Goal: Information Seeking & Learning: Learn about a topic

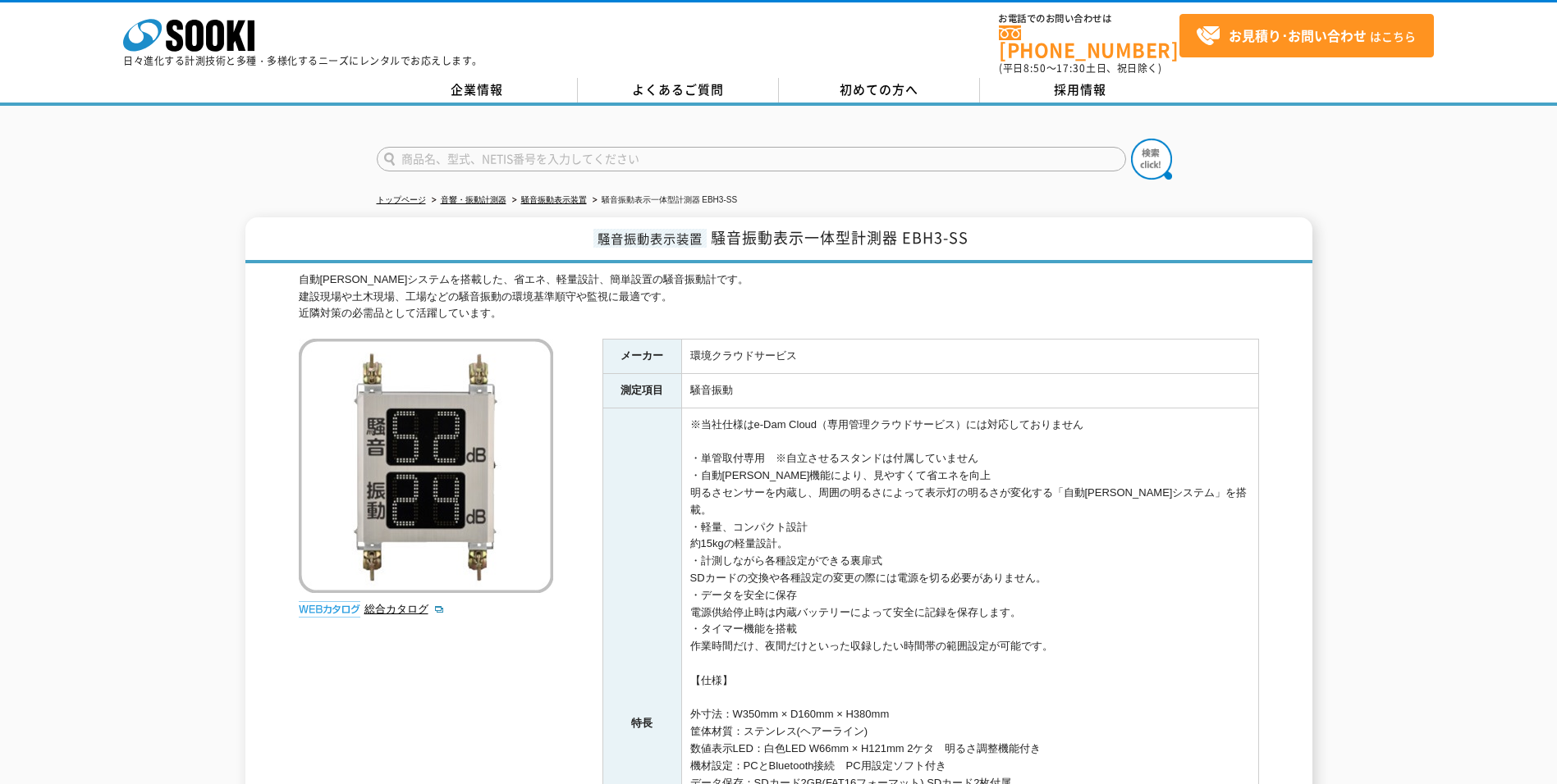
drag, startPoint x: 1166, startPoint y: 432, endPoint x: 1183, endPoint y: 447, distance: 22.7
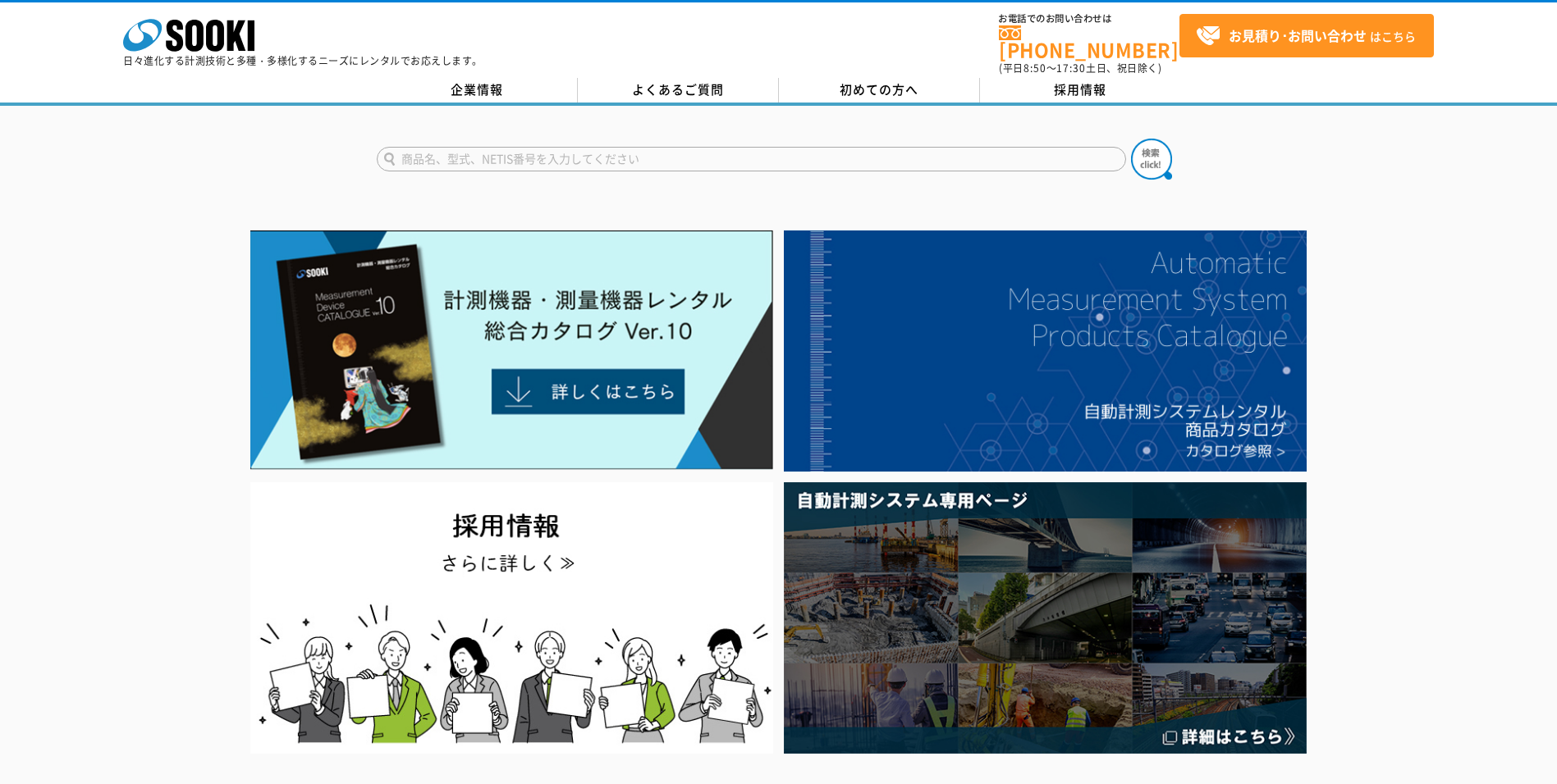
click at [849, 152] on input "text" at bounding box center [751, 159] width 749 height 25
type input "騒音振動系"
click at [1131, 138] on button at bounding box center [1151, 158] width 41 height 41
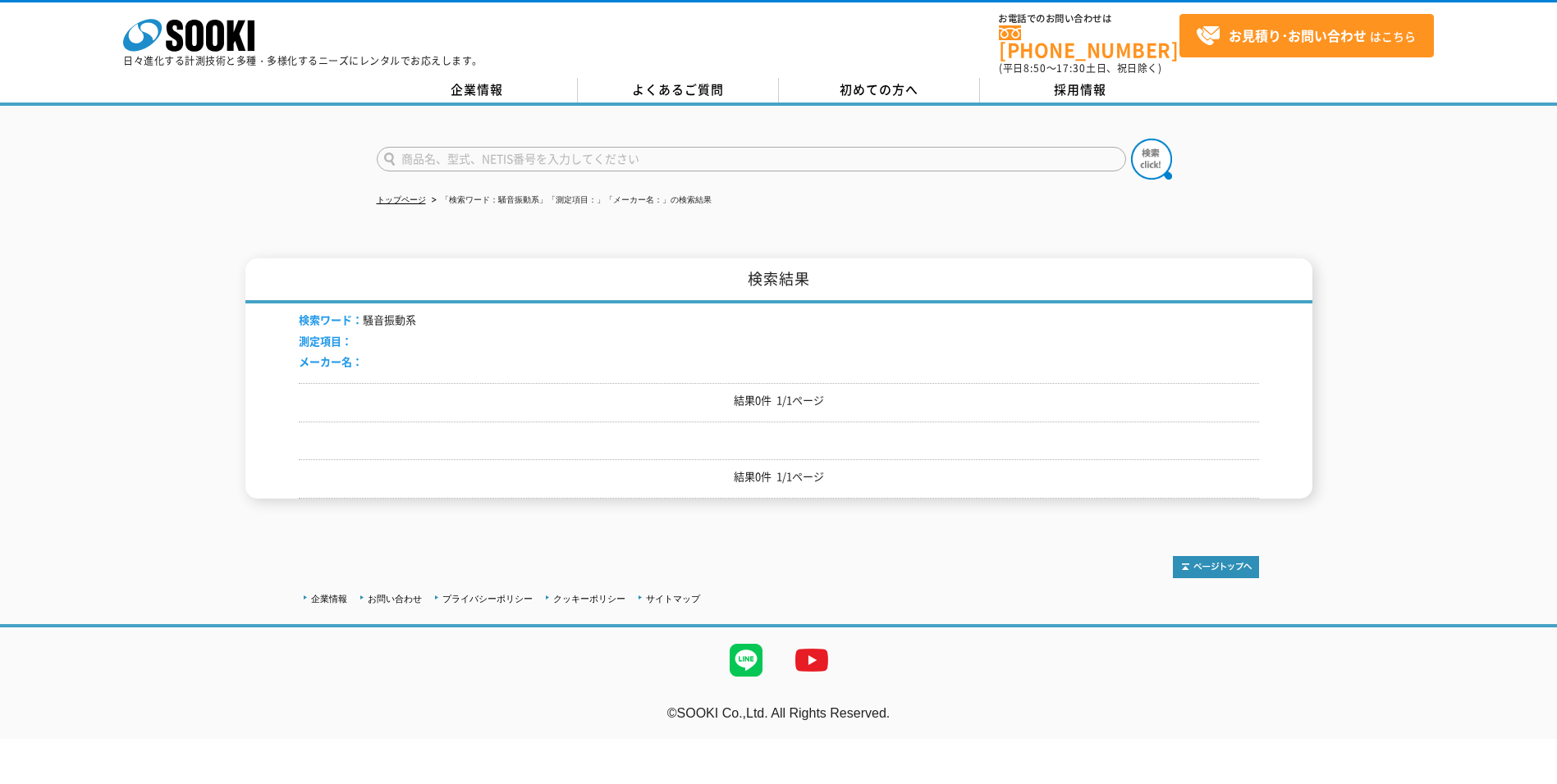
click at [520, 152] on input "text" at bounding box center [751, 159] width 749 height 25
type input "騒音振動"
click at [215, 40] on icon "株式会社 ソーキ" at bounding box center [189, 35] width 132 height 32
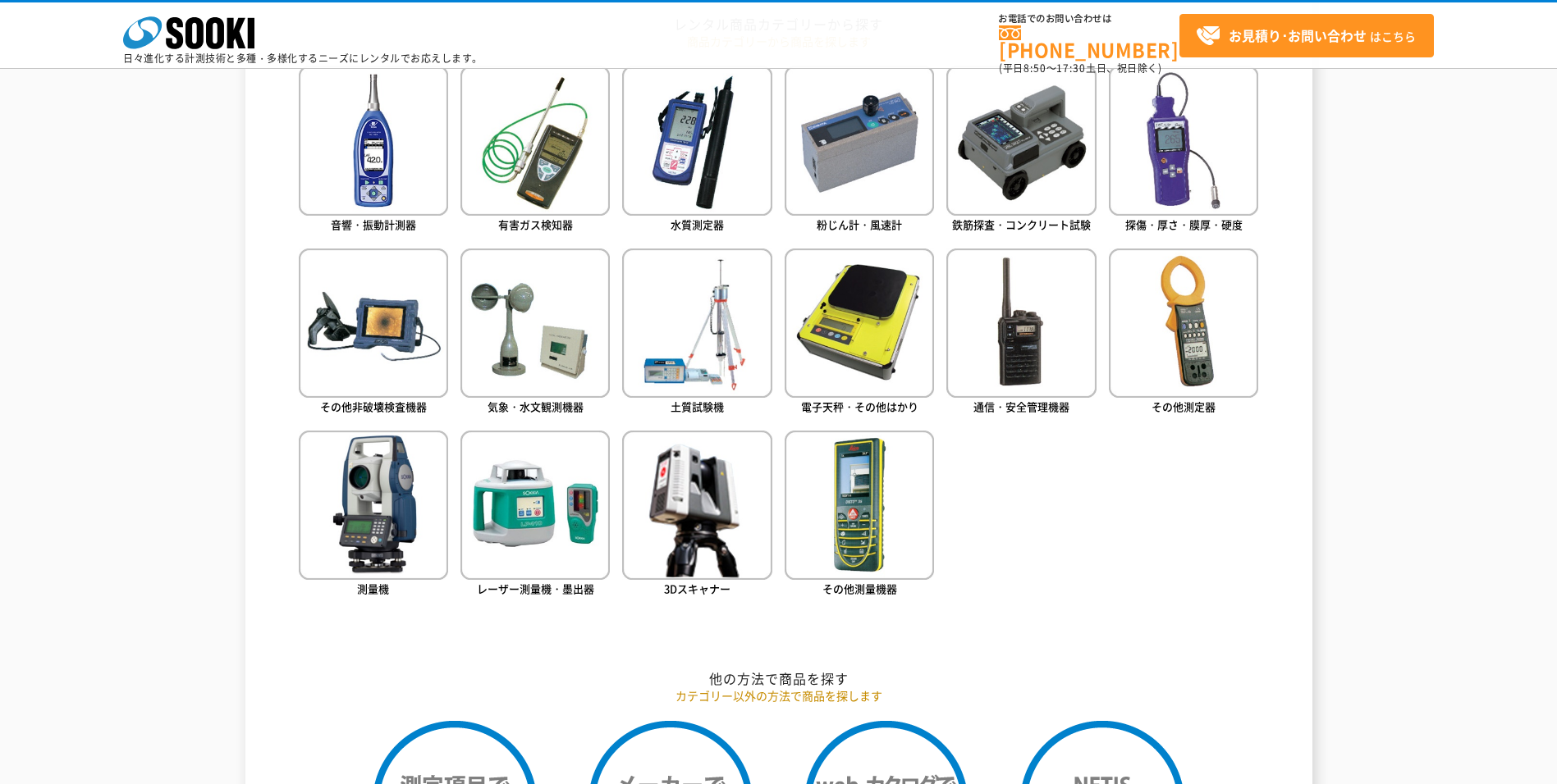
scroll to position [738, 0]
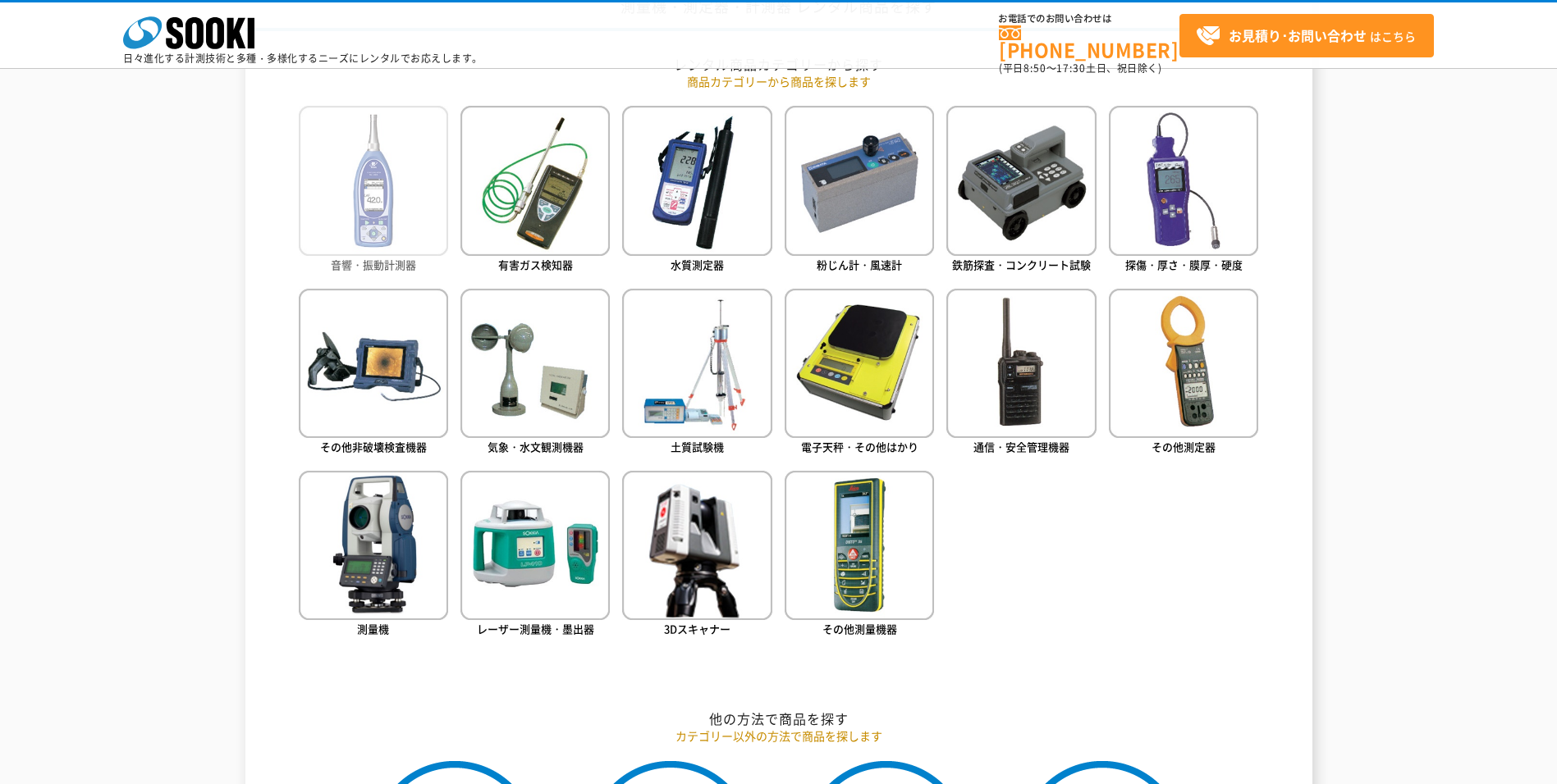
click at [359, 206] on img at bounding box center [373, 180] width 149 height 149
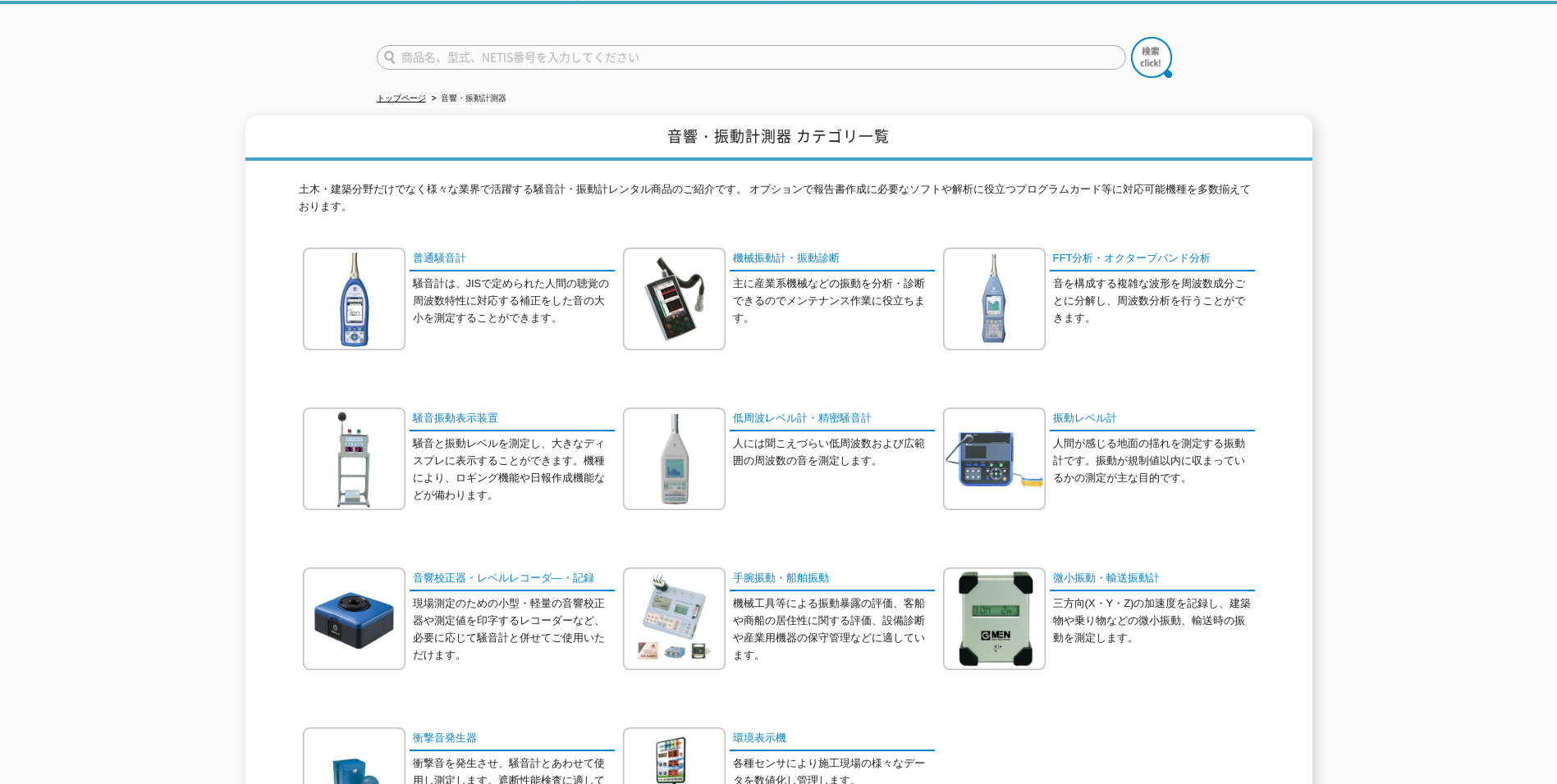
scroll to position [328, 0]
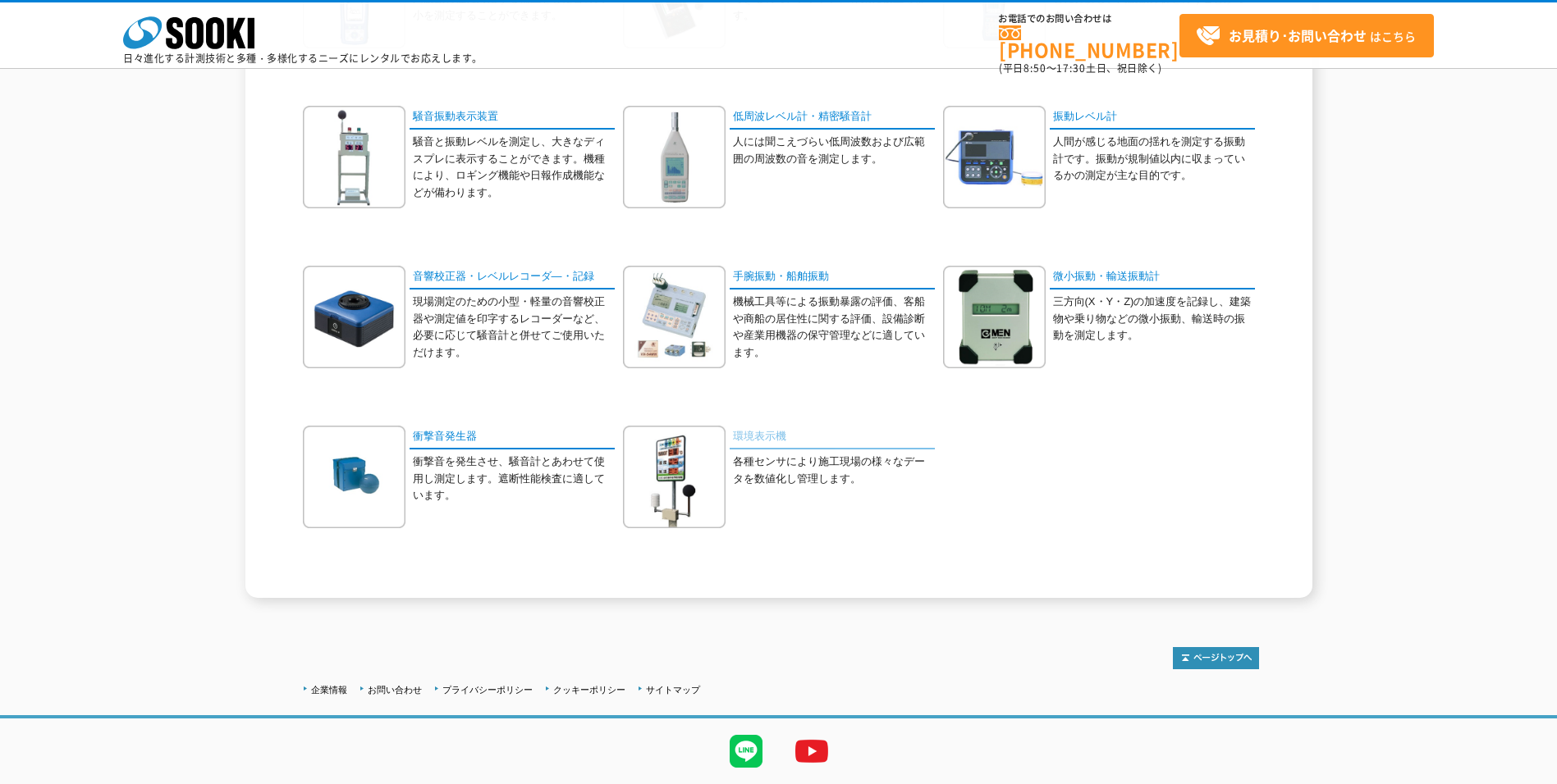
click at [748, 442] on link "環境表示機" at bounding box center [832, 437] width 205 height 24
click at [456, 118] on link "騒音振動表示装置" at bounding box center [512, 117] width 205 height 24
